Goal: Task Accomplishment & Management: Use online tool/utility

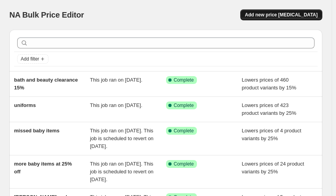
click at [278, 12] on span "Add new price [MEDICAL_DATA]" at bounding box center [281, 15] width 73 height 6
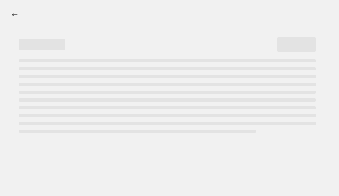
select select "percentage"
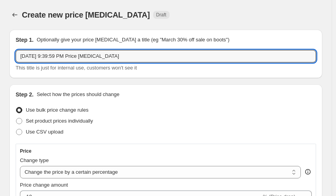
drag, startPoint x: 122, startPoint y: 58, endPoint x: -27, endPoint y: 60, distance: 148.3
click at [0, 60] on html "Home Settings Plans Skip to content Create new price [MEDICAL_DATA]. This page …" at bounding box center [168, 98] width 336 height 196
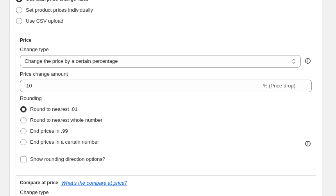
scroll to position [117, 0]
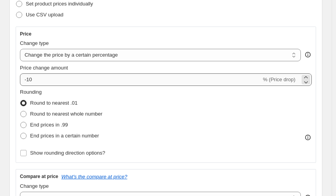
type input "extra health & beauty"
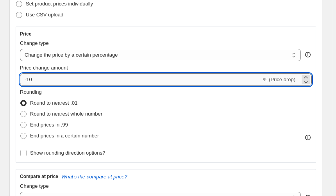
click at [40, 77] on input "-10" at bounding box center [140, 79] width 241 height 12
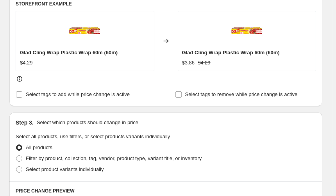
scroll to position [351, 0]
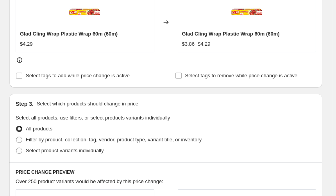
type input "-15"
click at [15, 140] on div "Step 3. Select which products should change in price Select all products, use f…" at bounding box center [165, 128] width 313 height 69
click at [20, 139] on span at bounding box center [19, 140] width 6 height 6
click at [16, 137] on input "Filter by product, collection, tag, vendor, product type, variant title, or inv…" at bounding box center [16, 137] width 0 height 0
radio input "true"
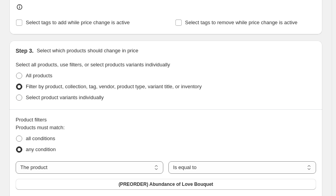
scroll to position [429, 0]
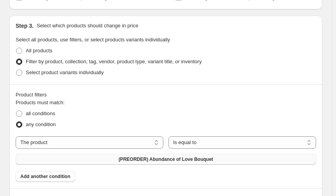
click at [182, 160] on span "(PREORDER) Abundance of Love Bouquet" at bounding box center [165, 159] width 94 height 6
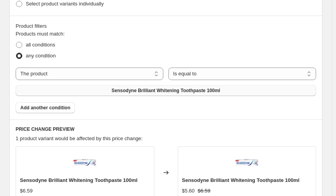
scroll to position [507, 0]
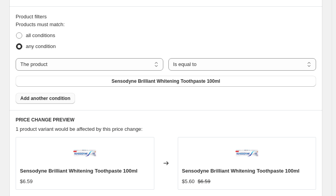
click at [44, 97] on span "Add another condition" at bounding box center [45, 98] width 50 height 6
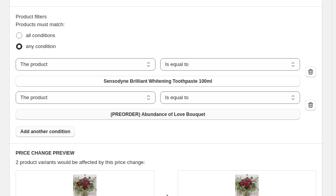
click at [150, 114] on span "(PREORDER) Abundance of Love Bouquet" at bounding box center [157, 114] width 94 height 6
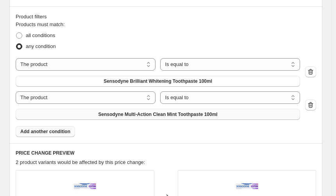
click at [38, 130] on span "Add another condition" at bounding box center [45, 131] width 50 height 6
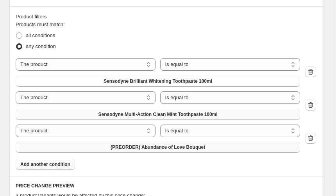
click at [157, 147] on span "(PREORDER) Abundance of Love Bouquet" at bounding box center [157, 147] width 94 height 6
click at [54, 160] on button "Add another condition" at bounding box center [45, 164] width 59 height 11
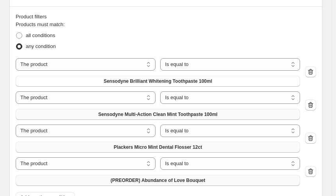
click at [158, 178] on span "(PREORDER) Abundance of Love Bouquet" at bounding box center [157, 180] width 94 height 6
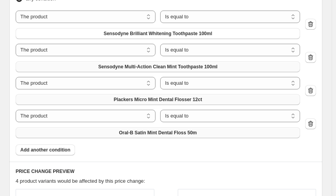
scroll to position [663, 0]
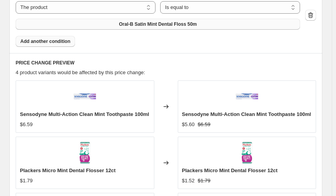
click at [52, 42] on span "Add another condition" at bounding box center [45, 41] width 50 height 6
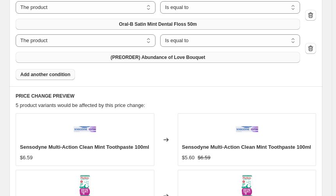
click at [148, 55] on span "(PREORDER) Abundance of Love Bouquet" at bounding box center [157, 57] width 94 height 6
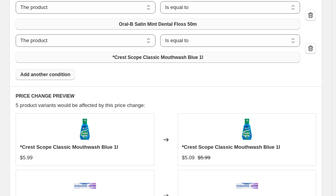
click at [50, 75] on span "Add another condition" at bounding box center [45, 74] width 50 height 6
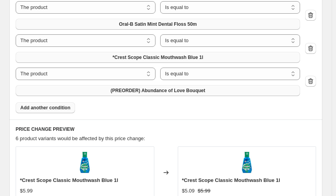
click at [146, 90] on span "(PREORDER) Abundance of Love Bouquet" at bounding box center [157, 90] width 94 height 6
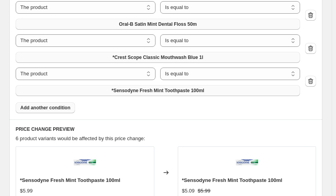
click at [53, 106] on span "Add another condition" at bounding box center [45, 108] width 50 height 6
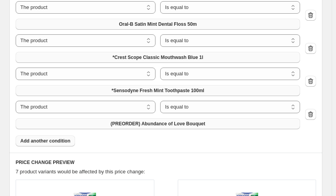
click at [145, 123] on span "(PREORDER) Abundance of Love Bouquet" at bounding box center [157, 124] width 94 height 6
click at [45, 140] on span "Add another condition" at bounding box center [45, 141] width 50 height 6
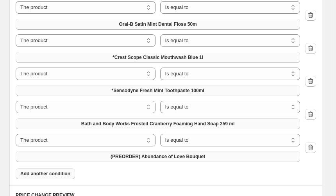
click at [132, 157] on span "(PREORDER) Abundance of Love Bouquet" at bounding box center [157, 156] width 94 height 6
click at [41, 172] on span "Add another condition" at bounding box center [45, 174] width 50 height 6
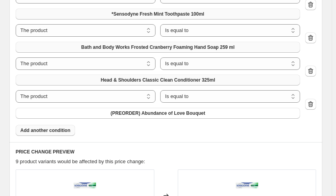
scroll to position [741, 0]
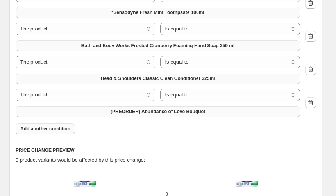
click at [153, 110] on span "(PREORDER) Abundance of Love Bouquet" at bounding box center [157, 111] width 94 height 6
click at [38, 129] on span "Add another condition" at bounding box center [45, 129] width 50 height 6
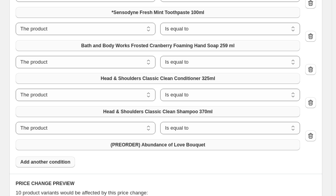
click at [140, 144] on span "(PREORDER) Abundance of Love Bouquet" at bounding box center [157, 145] width 94 height 6
click at [45, 163] on span "Add another condition" at bounding box center [45, 162] width 50 height 6
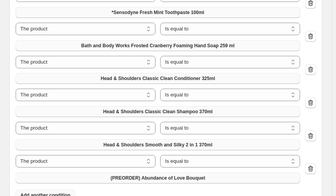
click at [138, 179] on span "(PREORDER) Abundance of Love Bouquet" at bounding box center [157, 178] width 94 height 6
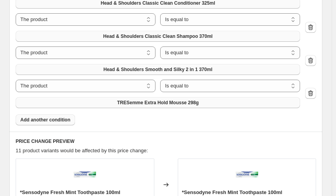
scroll to position [819, 0]
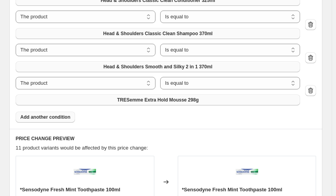
click at [36, 115] on span "Add another condition" at bounding box center [45, 117] width 50 height 6
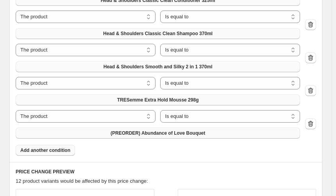
click at [142, 132] on span "(PREORDER) Abundance of Love Bouquet" at bounding box center [157, 133] width 94 height 6
click at [53, 152] on span "Add another condition" at bounding box center [45, 150] width 50 height 6
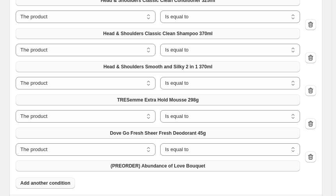
click at [131, 167] on span "(PREORDER) Abundance of Love Bouquet" at bounding box center [157, 166] width 94 height 6
click at [45, 183] on span "Add another condition" at bounding box center [45, 183] width 50 height 6
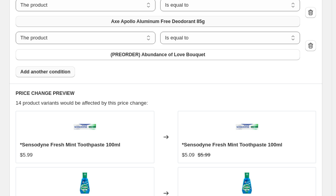
scroll to position [976, 0]
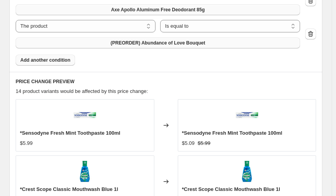
click at [135, 42] on span "(PREORDER) Abundance of Love Bouquet" at bounding box center [157, 43] width 94 height 6
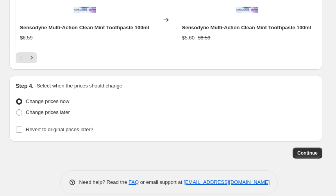
scroll to position [1315, 0]
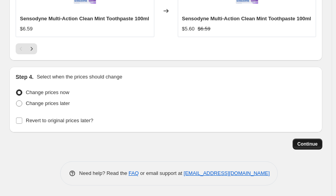
click at [311, 142] on span "Continue" at bounding box center [307, 144] width 20 height 6
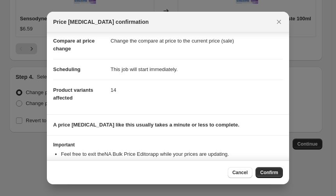
scroll to position [60, 0]
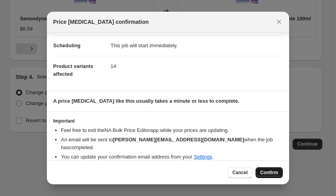
click at [272, 171] on span "Confirm" at bounding box center [269, 172] width 18 height 6
type input "extra health & beauty"
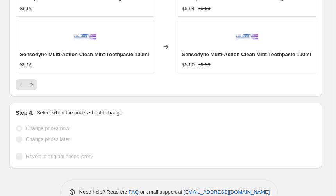
scroll to position [1335, 0]
select select "percentage"
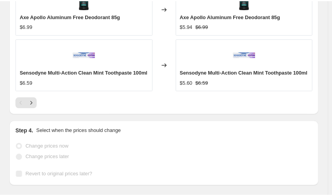
scroll to position [0, 0]
